Goal: Task Accomplishment & Management: Manage account settings

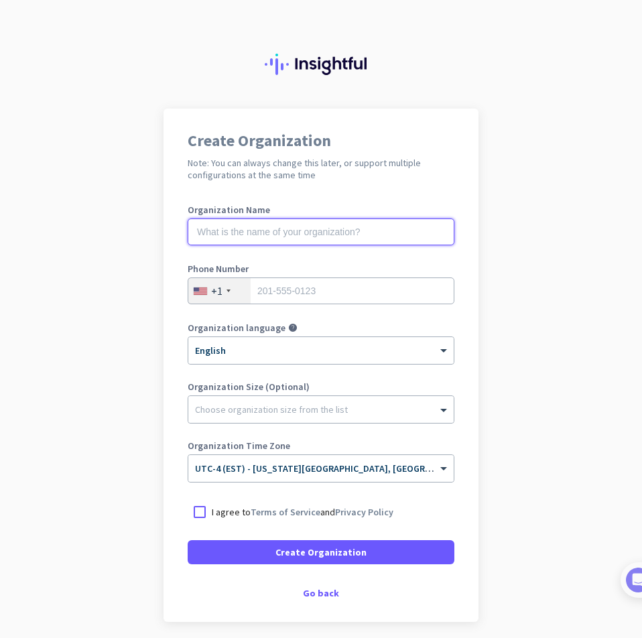
click at [298, 220] on input "text" at bounding box center [321, 231] width 267 height 27
click at [320, 594] on div "Go back" at bounding box center [321, 592] width 267 height 9
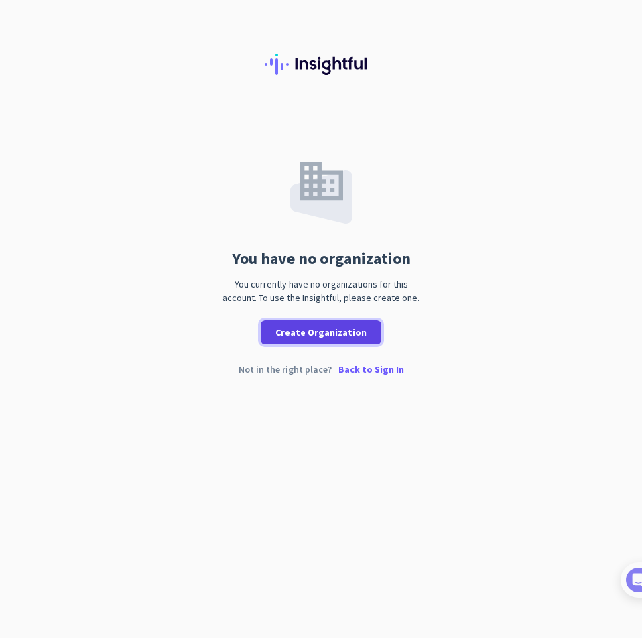
click at [308, 328] on span "Create Organization" at bounding box center [320, 332] width 91 height 13
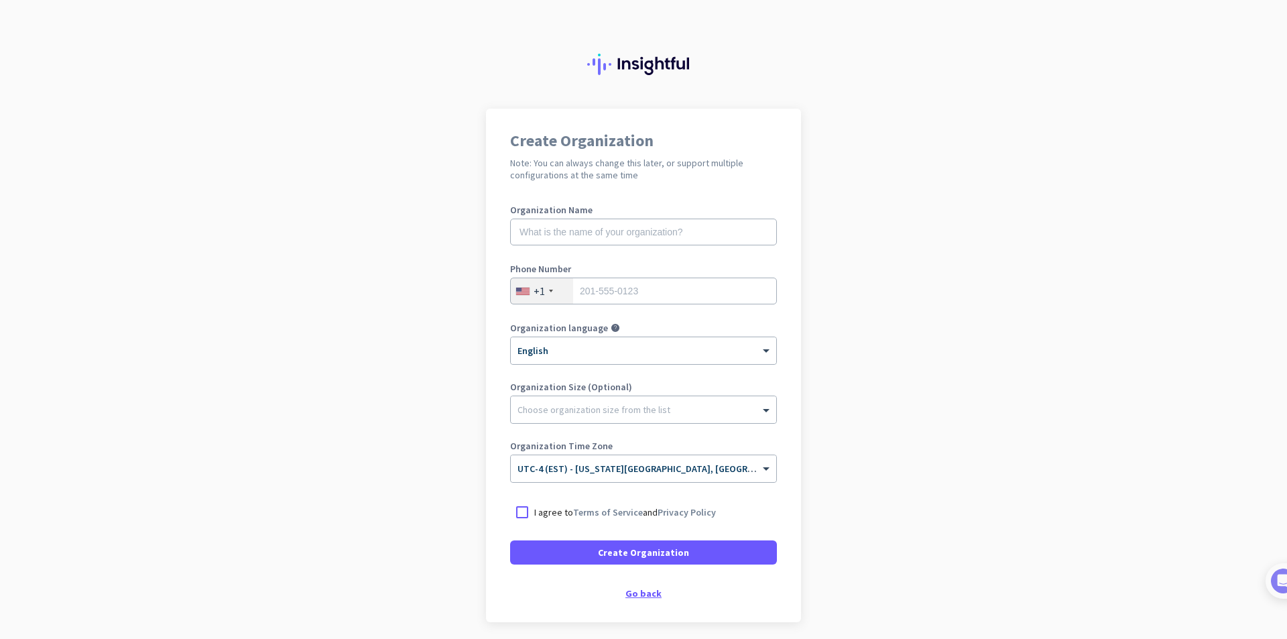
click at [641, 596] on div "Go back" at bounding box center [643, 592] width 267 height 9
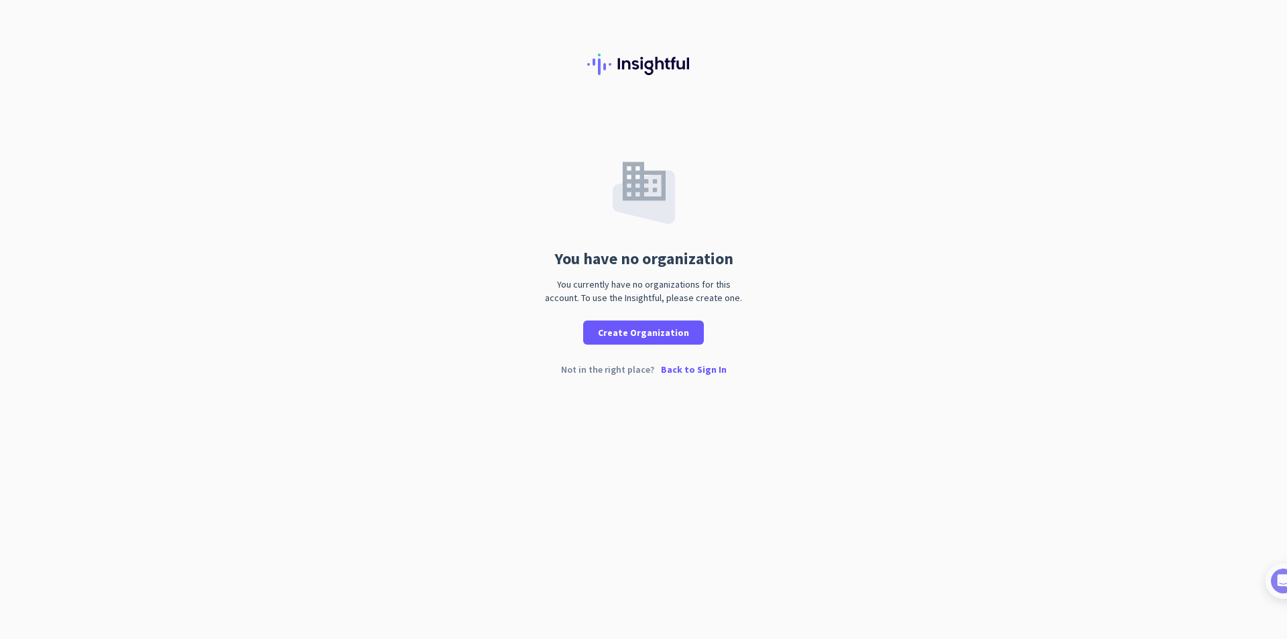
click at [641, 371] on p "Back to Sign In" at bounding box center [694, 369] width 66 height 9
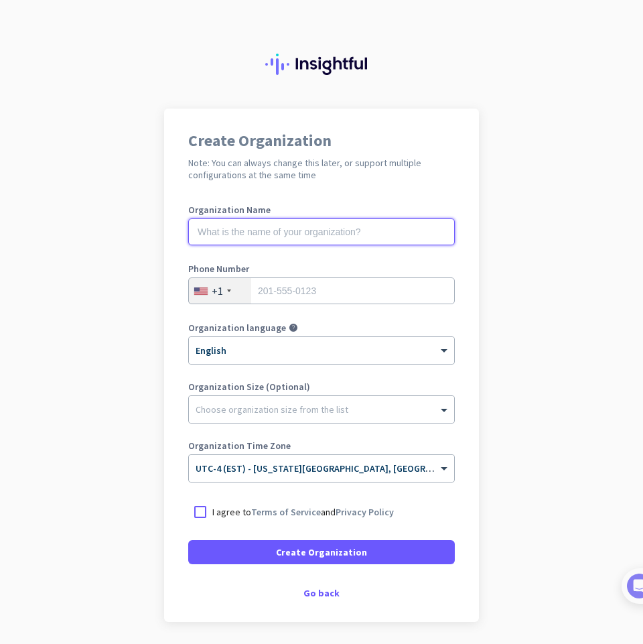
click at [397, 231] on input "text" at bounding box center [321, 231] width 267 height 27
type input "Mercor"
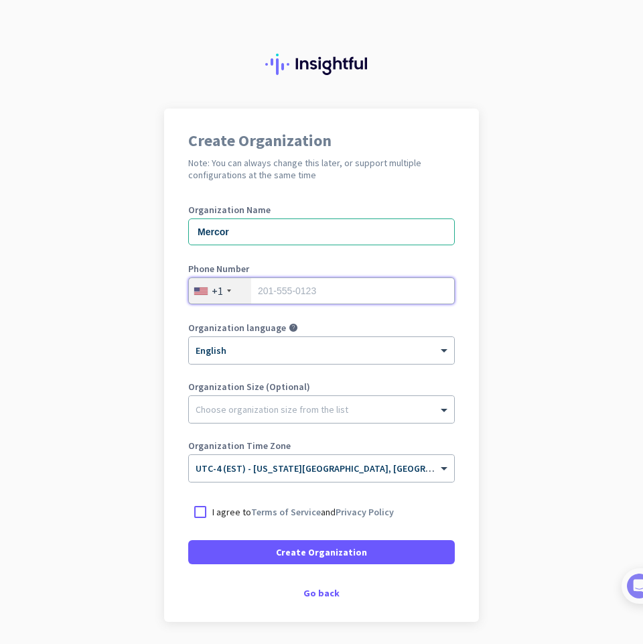
type input "5"
type input "6783587480"
click at [574, 223] on app-onboarding-organization "Create Organization Note: You can always change this later, or support multiple…" at bounding box center [321, 399] width 643 height 580
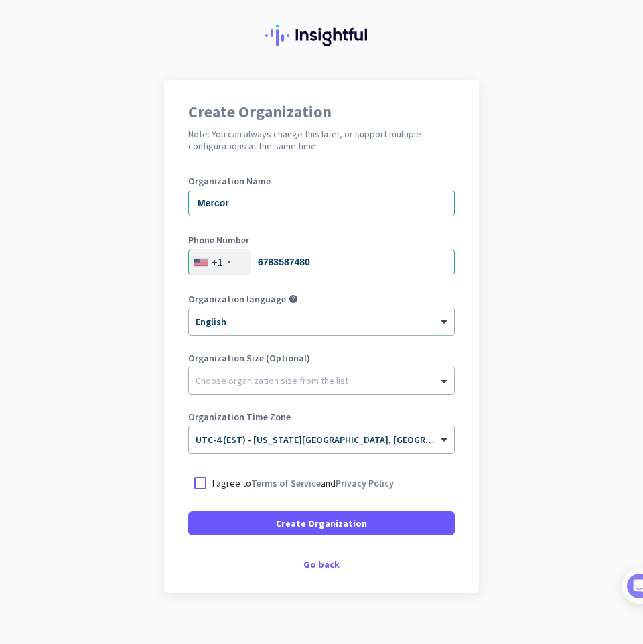
scroll to position [45, 0]
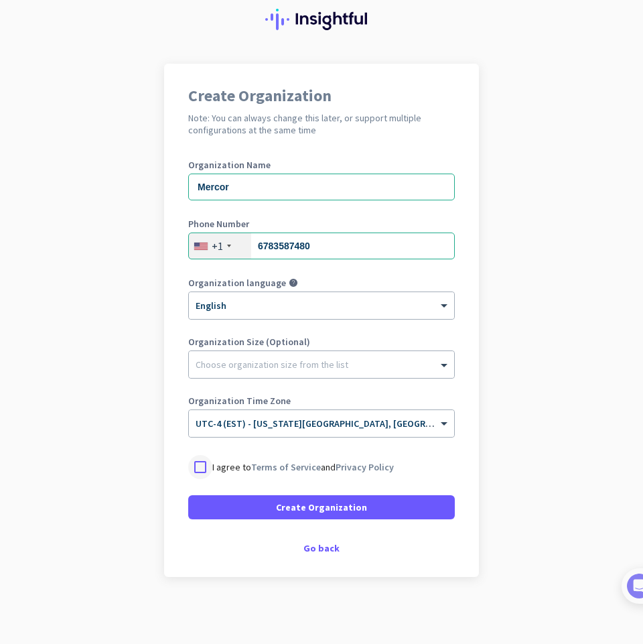
click at [202, 471] on div at bounding box center [200, 467] width 24 height 24
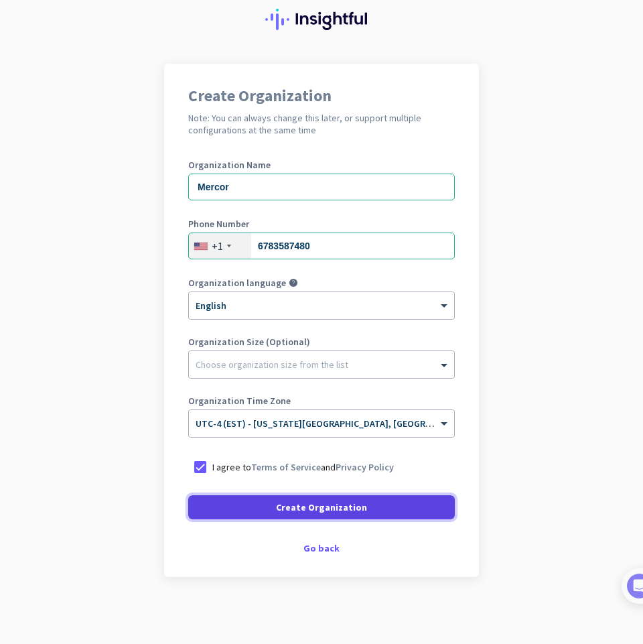
click at [309, 505] on span "Create Organization" at bounding box center [321, 507] width 91 height 13
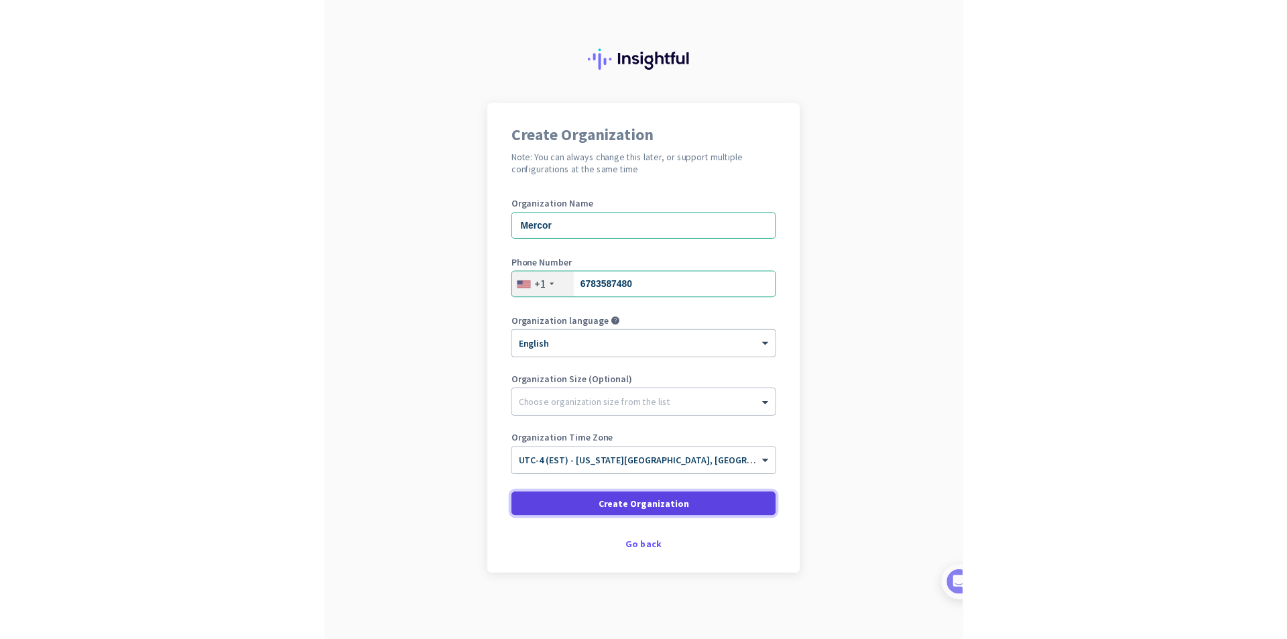
scroll to position [5, 0]
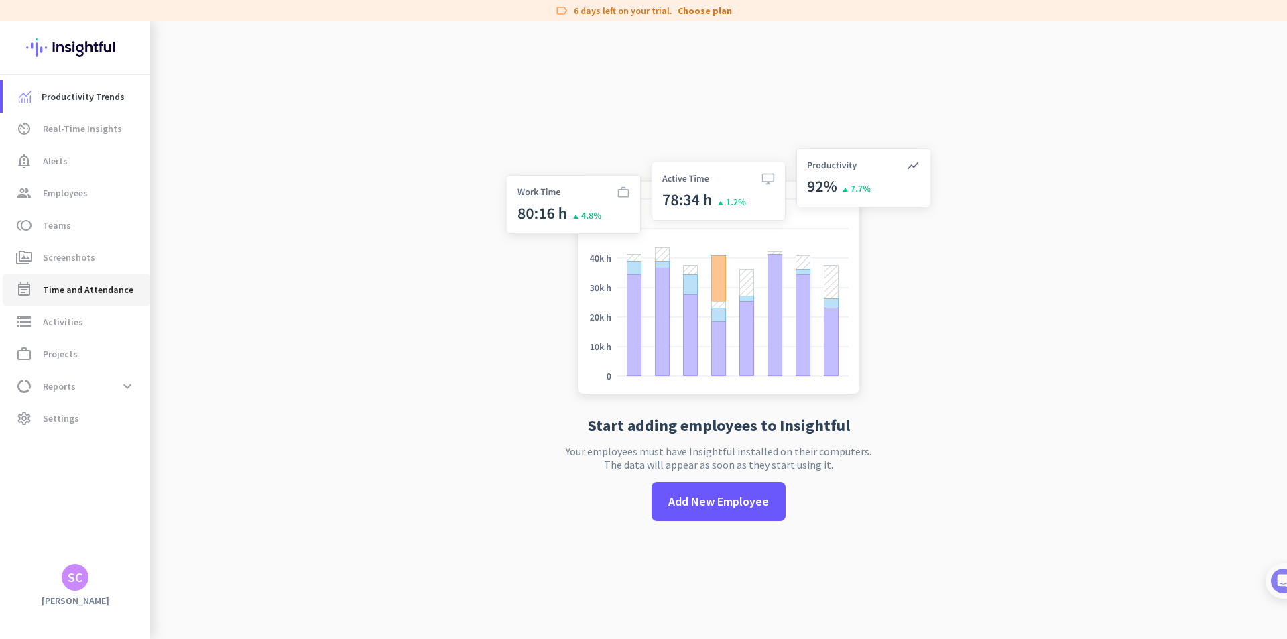
click at [73, 290] on span "Time and Attendance" at bounding box center [88, 289] width 90 height 16
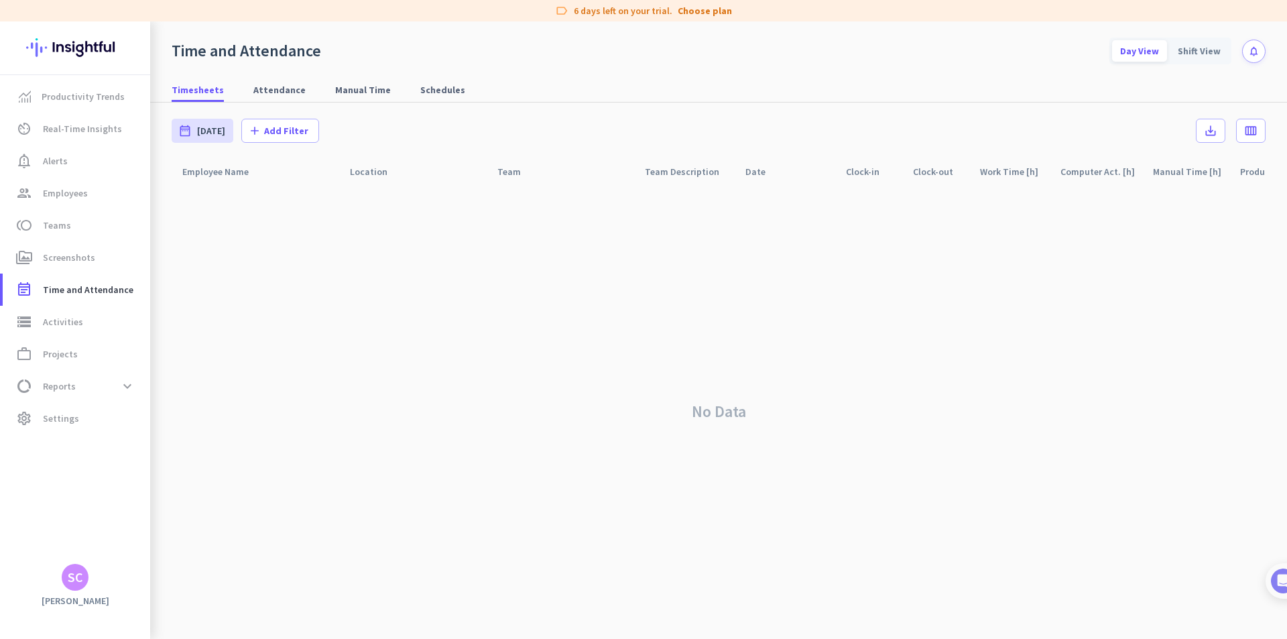
click at [70, 578] on div "SC" at bounding box center [75, 576] width 15 height 13
click at [55, 350] on div at bounding box center [643, 319] width 1287 height 639
click at [58, 354] on span "Projects" at bounding box center [60, 354] width 35 height 16
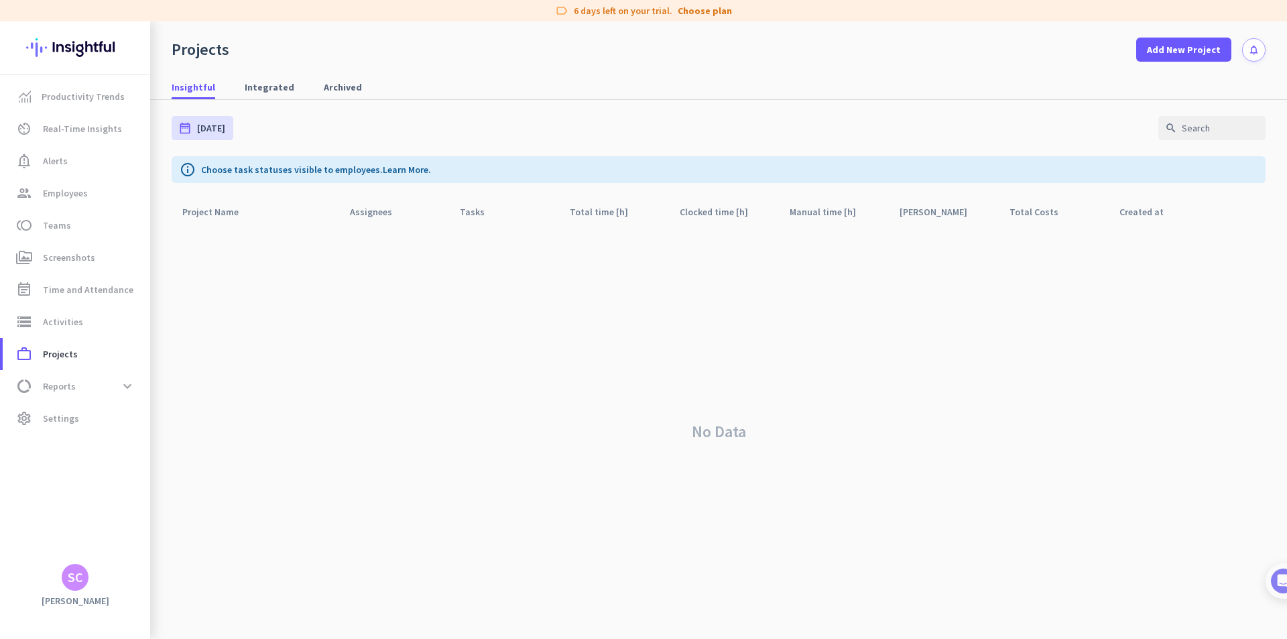
click at [345, 182] on div "info Choose task statuses visible to employees. Learn More." at bounding box center [719, 169] width 1094 height 27
click at [361, 168] on p "Choose task statuses visible to employees. Learn More." at bounding box center [316, 169] width 230 height 13
click at [125, 381] on span at bounding box center [127, 386] width 24 height 24
click at [68, 359] on span "Projects" at bounding box center [60, 354] width 35 height 16
click at [267, 86] on span "Integrated" at bounding box center [270, 86] width 50 height 13
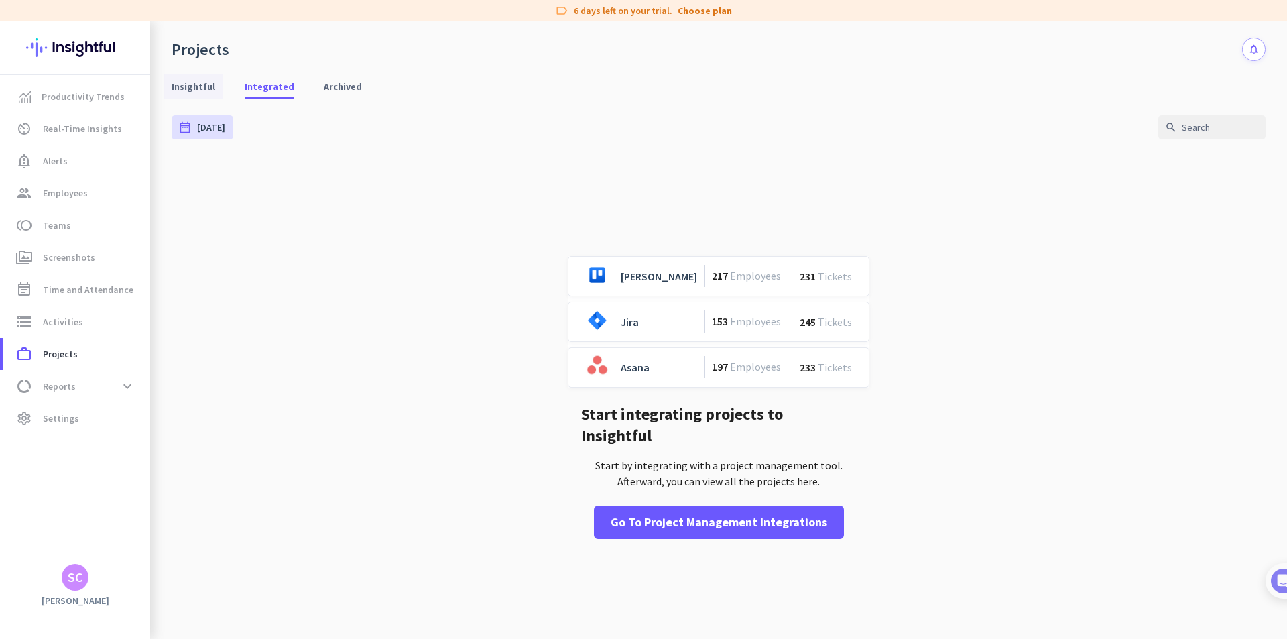
click at [192, 93] on span "Insightful" at bounding box center [194, 86] width 44 height 24
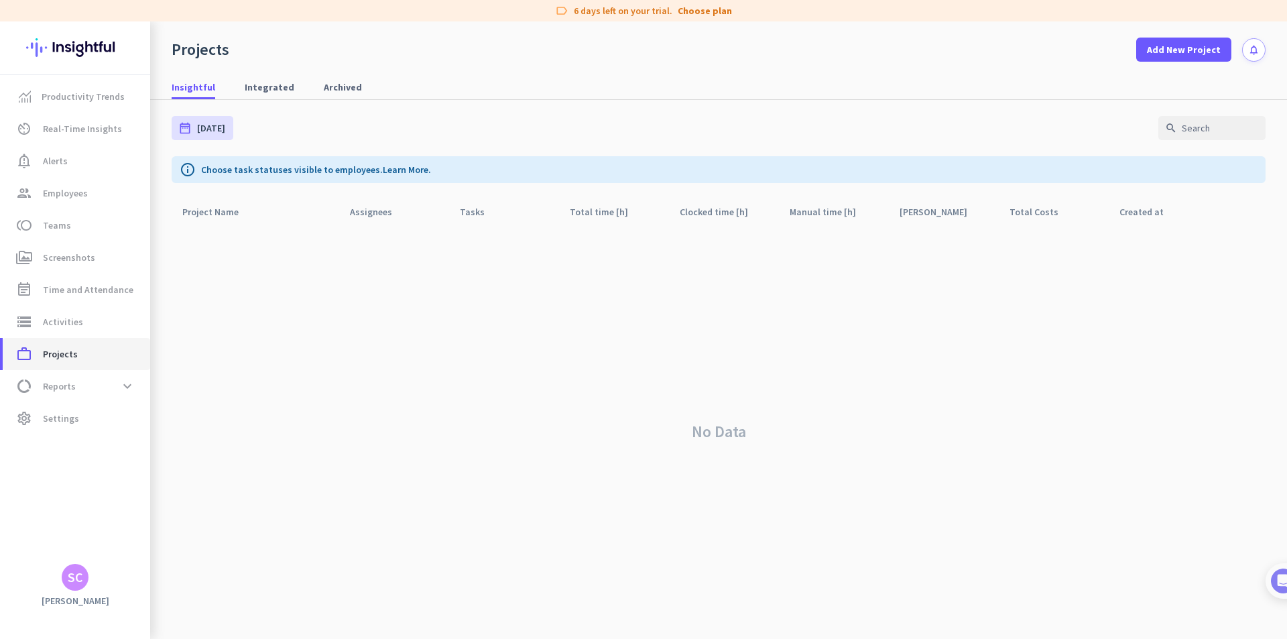
click at [60, 356] on span "Projects" at bounding box center [60, 354] width 35 height 16
click at [70, 99] on span "Productivity Trends" at bounding box center [83, 96] width 83 height 16
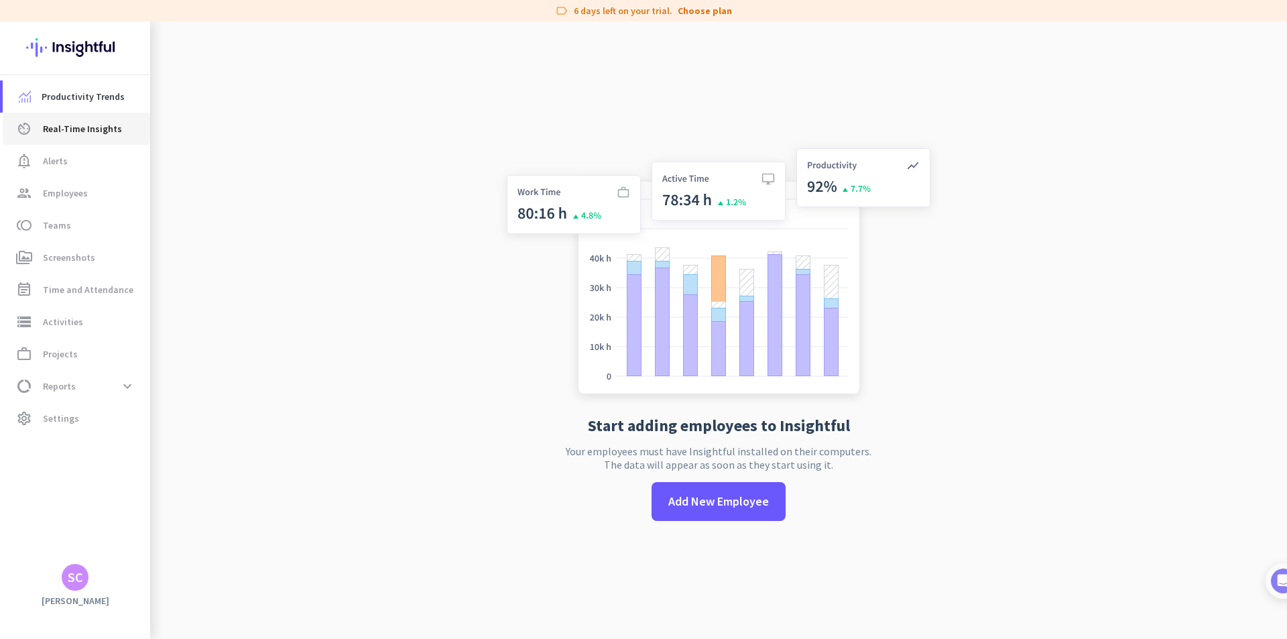
click at [71, 125] on span "Real-Time Insights" at bounding box center [82, 129] width 79 height 16
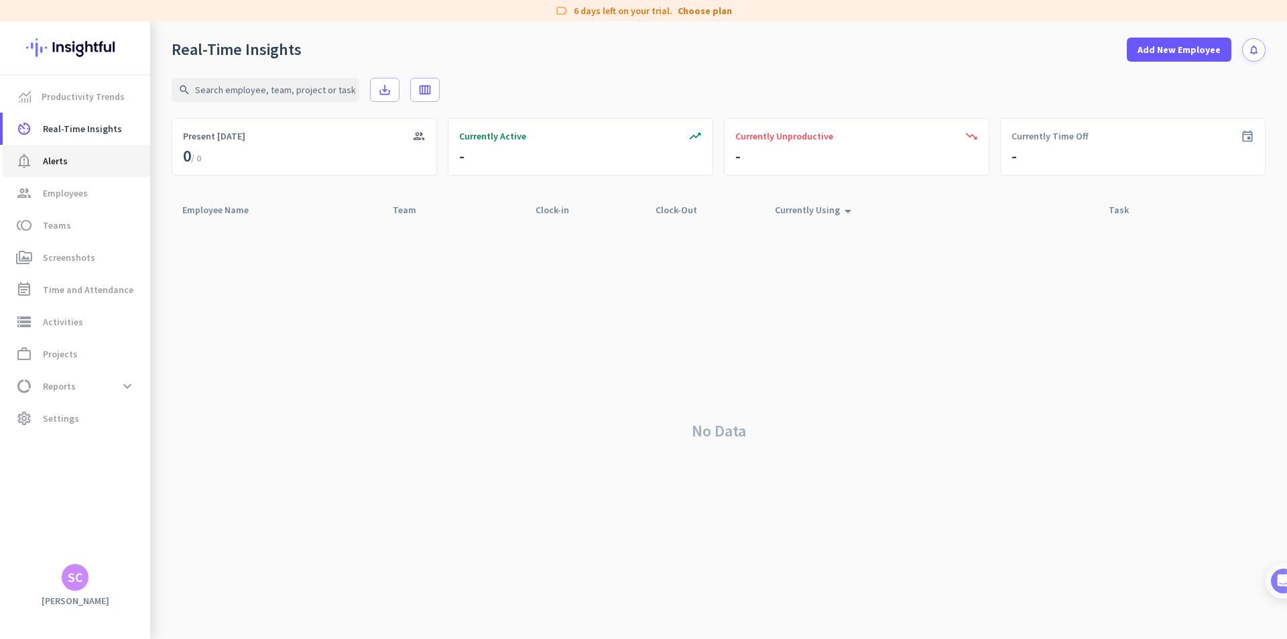
click at [68, 161] on span "notification_important Alerts" at bounding box center [76, 161] width 126 height 16
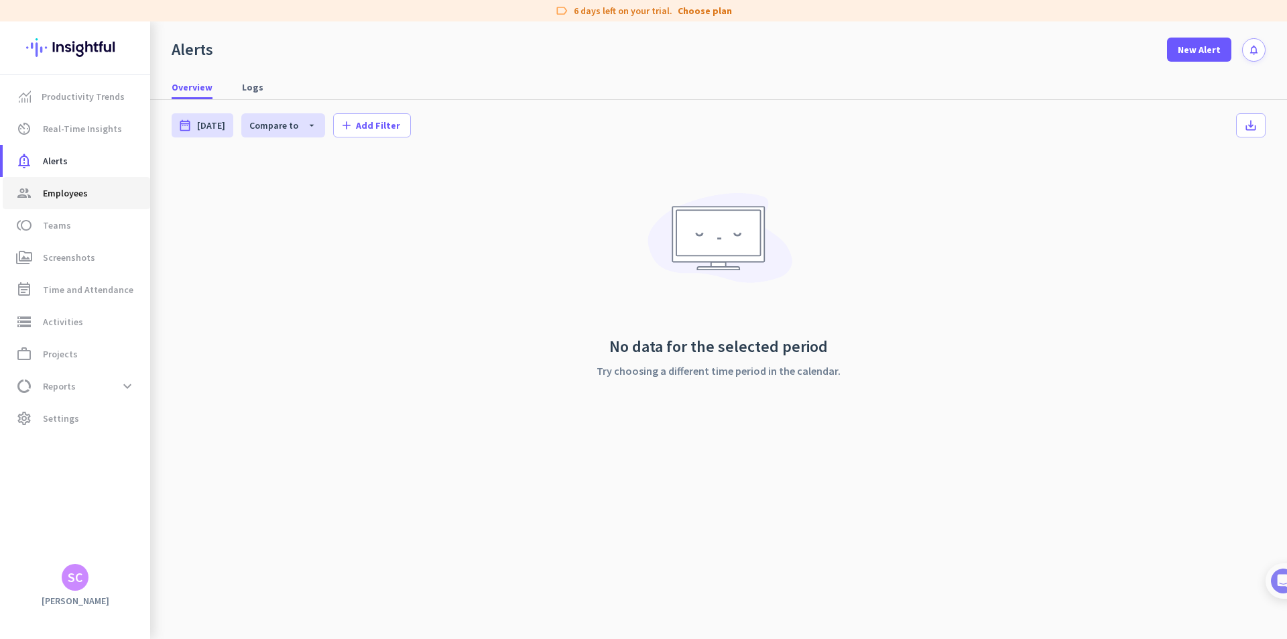
click at [74, 192] on span "Employees" at bounding box center [65, 193] width 45 height 16
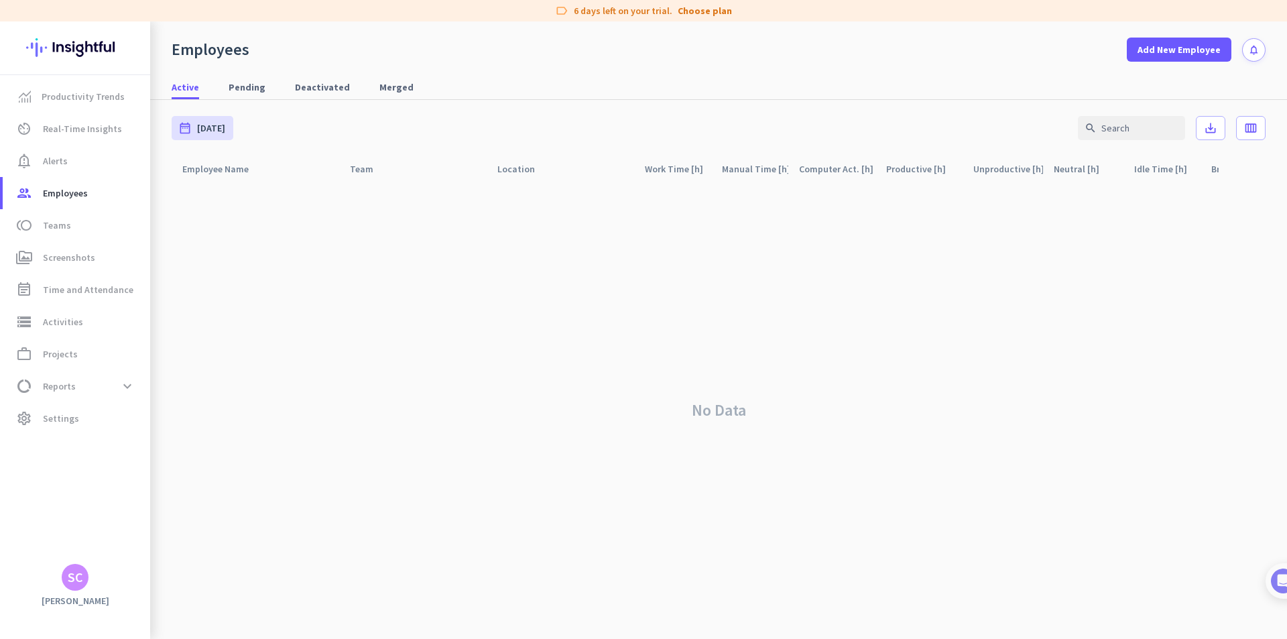
click at [74, 585] on div "SC" at bounding box center [75, 577] width 27 height 27
click at [237, 507] on div "Mercor admin check" at bounding box center [286, 513] width 166 height 23
click at [79, 574] on div "SC" at bounding box center [75, 576] width 15 height 13
click at [261, 511] on div "Mercor admin check" at bounding box center [286, 513] width 166 height 23
click at [75, 577] on div "SC" at bounding box center [75, 576] width 15 height 13
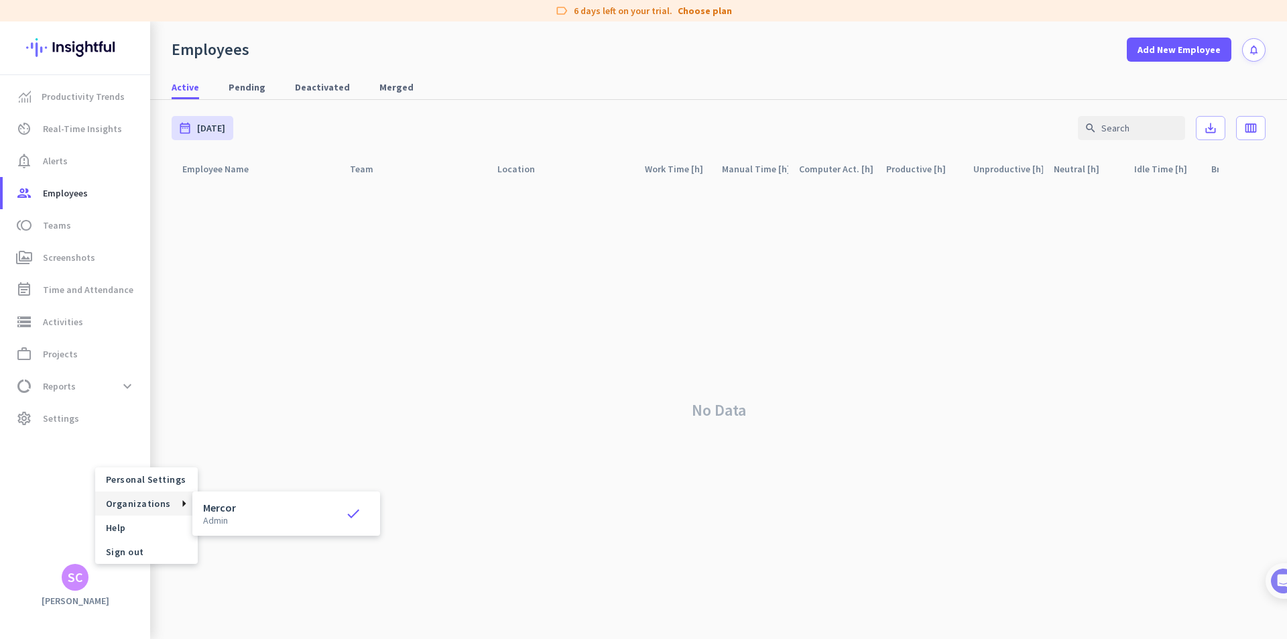
drag, startPoint x: 209, startPoint y: 503, endPoint x: 36, endPoint y: 517, distance: 173.4
click at [36, 517] on div at bounding box center [643, 319] width 1287 height 639
click at [92, 43] on img at bounding box center [75, 47] width 98 height 52
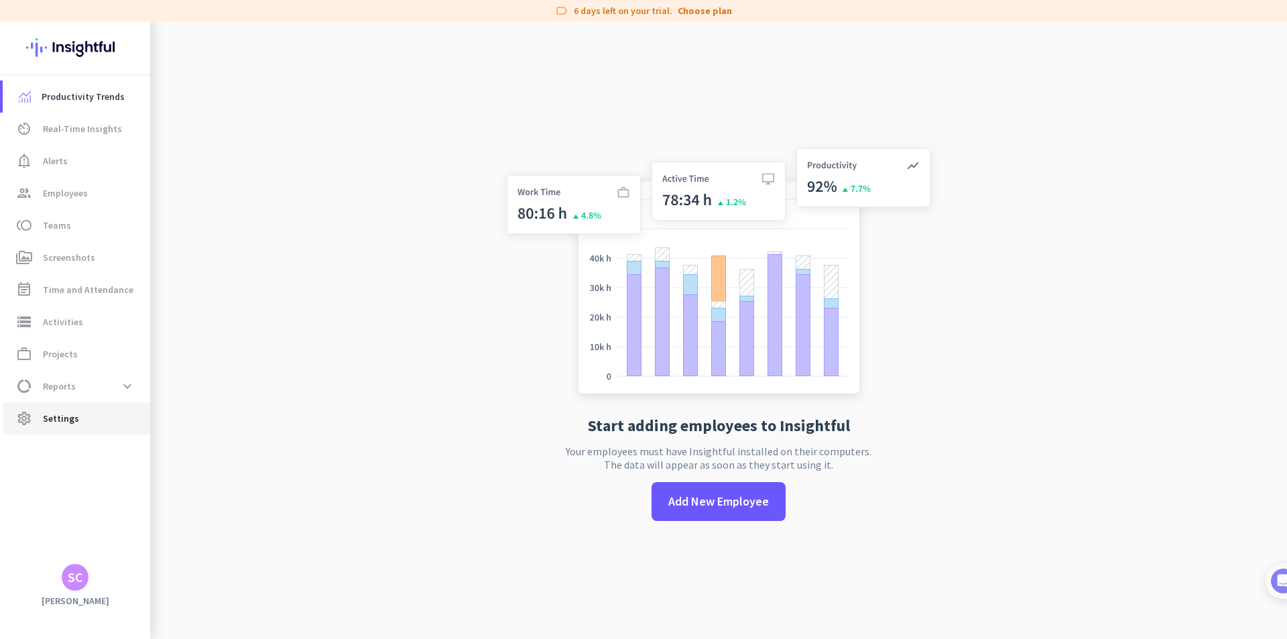
click at [37, 425] on span "settings Settings" at bounding box center [76, 418] width 126 height 16
